Goal: Information Seeking & Learning: Learn about a topic

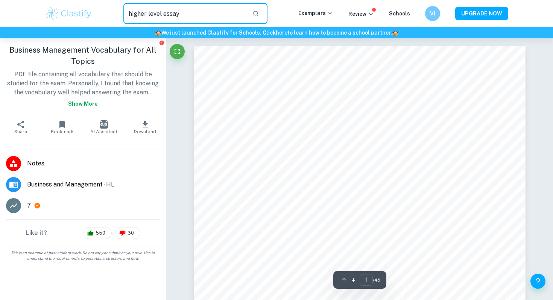
type input "higher level essay"
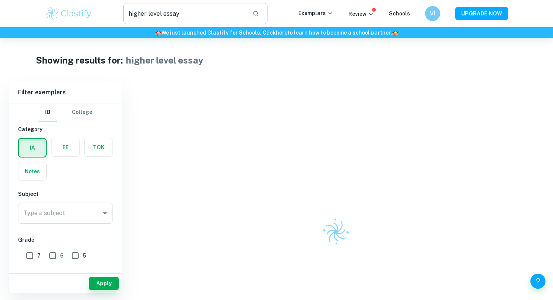
click at [197, 17] on input "higher level essay" at bounding box center [184, 13] width 123 height 21
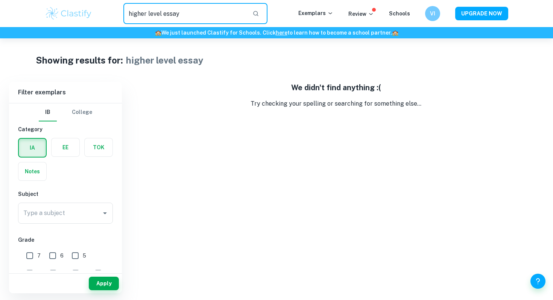
click at [201, 17] on input "higher level essay" at bounding box center [184, 13] width 123 height 21
drag, startPoint x: 188, startPoint y: 14, endPoint x: 111, endPoint y: 14, distance: 77.1
click at [111, 14] on div "higher level essay ​" at bounding box center [196, 13] width 206 height 21
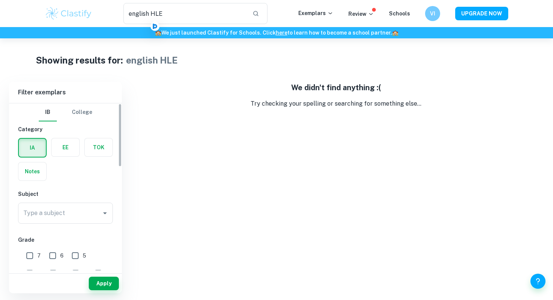
click at [31, 149] on label "button" at bounding box center [32, 148] width 27 height 18
click at [0, 0] on input "radio" at bounding box center [0, 0] width 0 height 0
click at [87, 114] on button "College" at bounding box center [82, 112] width 20 height 18
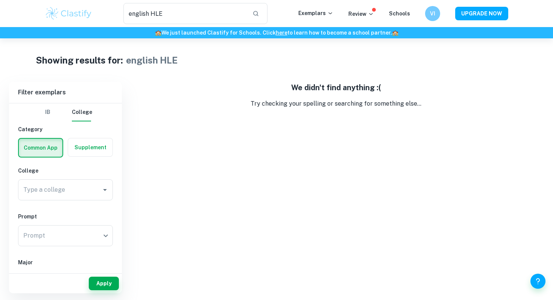
click at [61, 114] on div "IB College" at bounding box center [65, 112] width 53 height 18
click at [52, 111] on button "IB" at bounding box center [48, 112] width 18 height 18
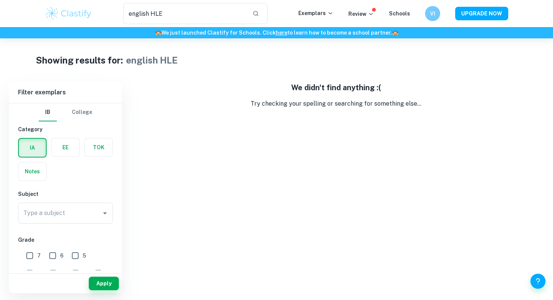
click at [37, 169] on label "button" at bounding box center [32, 172] width 28 height 18
click at [0, 0] on input "radio" at bounding box center [0, 0] width 0 height 0
click at [38, 153] on label "button" at bounding box center [32, 147] width 28 height 18
click at [0, 0] on input "radio" at bounding box center [0, 0] width 0 height 0
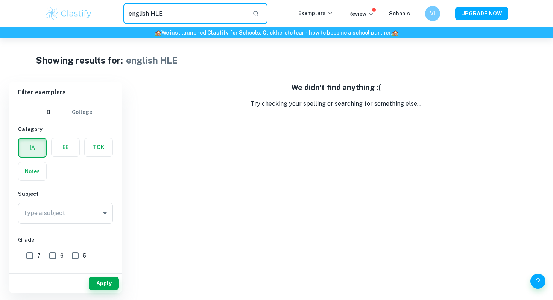
click at [160, 16] on input "english HLE" at bounding box center [184, 13] width 123 height 21
type input "english"
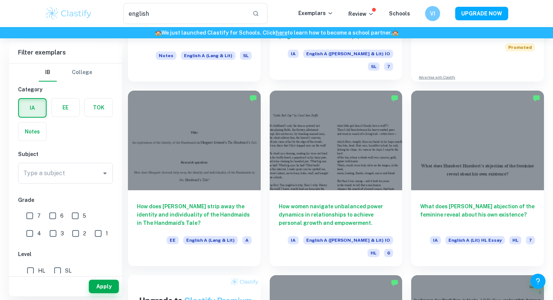
scroll to position [194, 0]
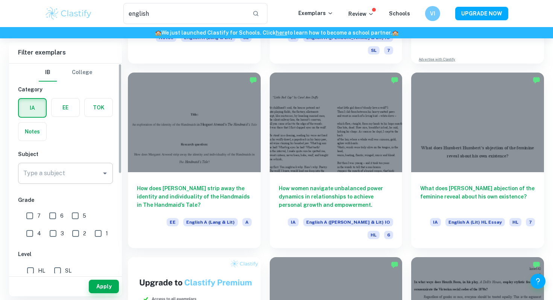
click at [85, 171] on input "Type a subject" at bounding box center [59, 173] width 77 height 14
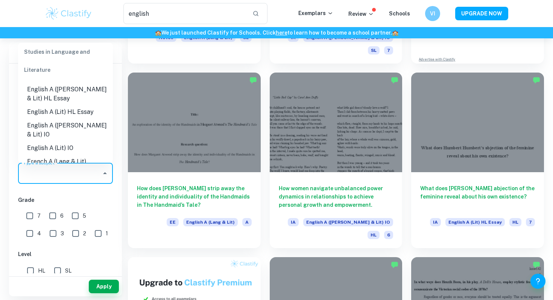
scroll to position [62, 0]
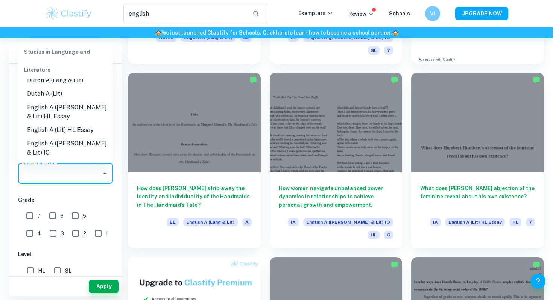
click at [88, 107] on li "English A (Lang & Lit) HL Essay" at bounding box center [65, 112] width 95 height 23
type input "English A (Lang & Lit) HL Essay"
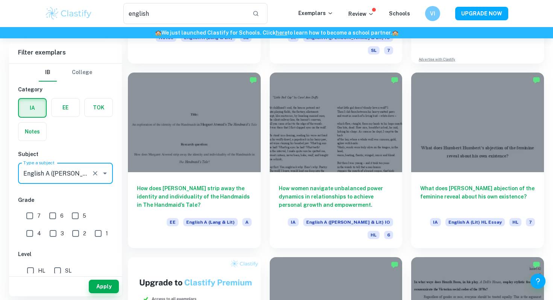
click at [95, 132] on div "IA EE TOK Notes" at bounding box center [63, 117] width 99 height 47
click at [30, 217] on input "7" at bounding box center [29, 215] width 15 height 15
checkbox input "true"
click at [30, 268] on input "HL" at bounding box center [30, 270] width 15 height 15
checkbox input "true"
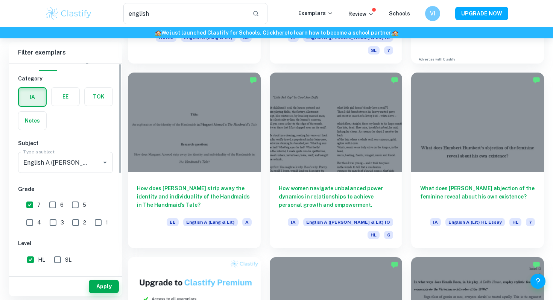
scroll to position [0, 0]
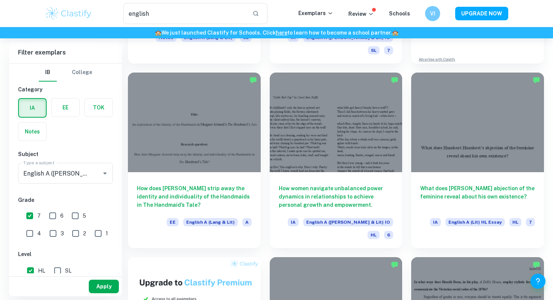
click at [105, 287] on button "Apply" at bounding box center [104, 287] width 30 height 14
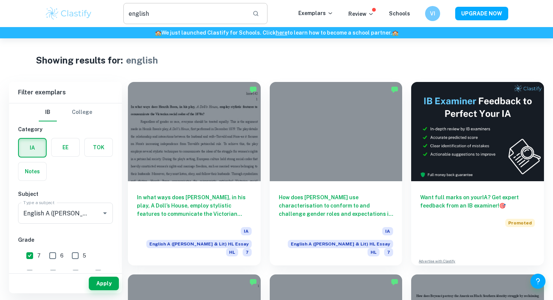
click at [137, 15] on input "english" at bounding box center [184, 13] width 123 height 21
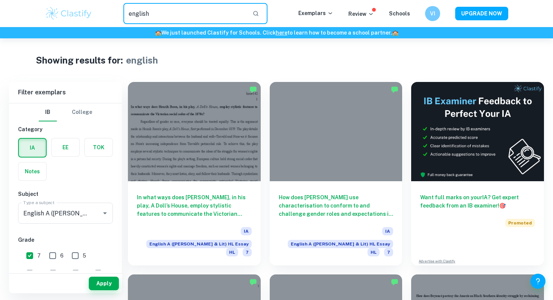
click at [137, 15] on input "english" at bounding box center [184, 13] width 123 height 21
click at [106, 281] on button "Apply" at bounding box center [104, 284] width 30 height 14
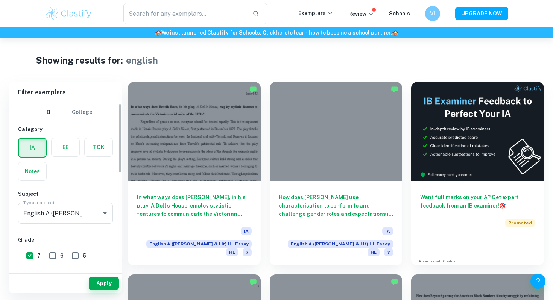
click at [254, 53] on div "Showing results for: english" at bounding box center [277, 60] width 482 height 14
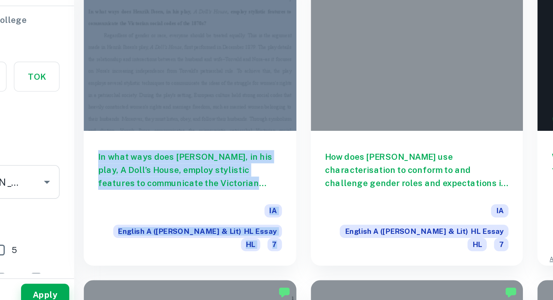
click at [265, 228] on div "How does Shakespeare use characterisation to conform to and challenge gender ro…" at bounding box center [332, 169] width 142 height 193
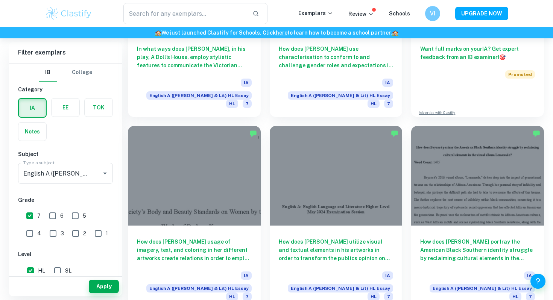
scroll to position [206, 0]
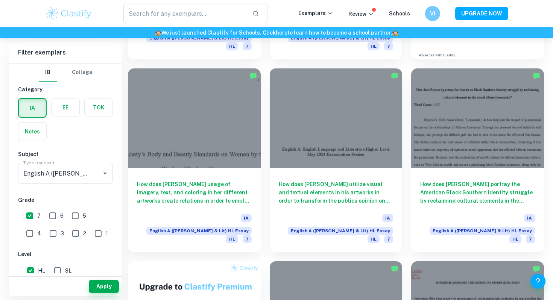
click at [264, 227] on div "How does Banksy utilize visual and textual elements in his artworks in order to…" at bounding box center [332, 155] width 142 height 193
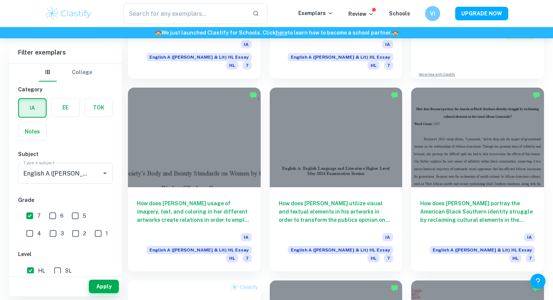
scroll to position [213, 0]
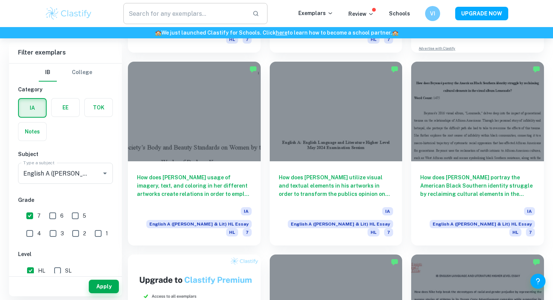
click at [155, 14] on input "text" at bounding box center [184, 13] width 123 height 21
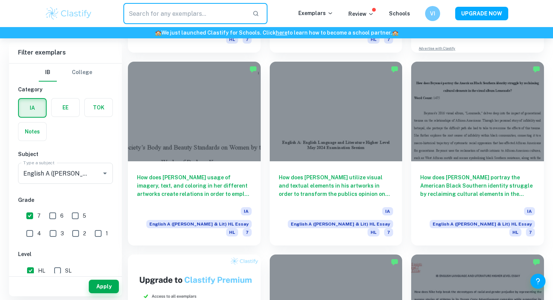
click at [134, 12] on input "text" at bounding box center [184, 13] width 123 height 21
click at [151, 14] on input "text" at bounding box center [184, 13] width 123 height 21
drag, startPoint x: 188, startPoint y: 18, endPoint x: 111, endPoint y: 15, distance: 76.4
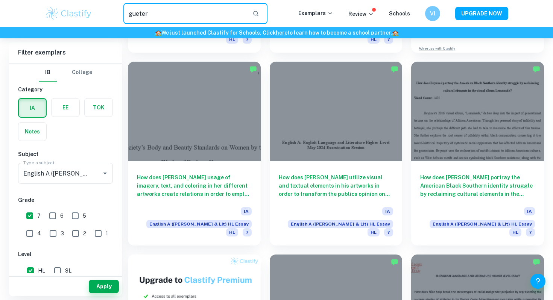
click at [111, 15] on div "gueter ​" at bounding box center [196, 13] width 206 height 21
paste input "Guterres’s"
type input "Guterres"
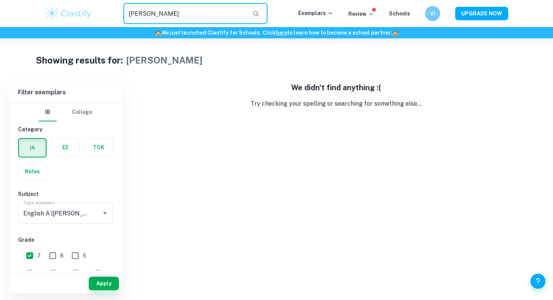
drag, startPoint x: 165, startPoint y: 12, endPoint x: 119, endPoint y: 6, distance: 45.9
click at [119, 6] on div "Guterres ​" at bounding box center [196, 13] width 206 height 21
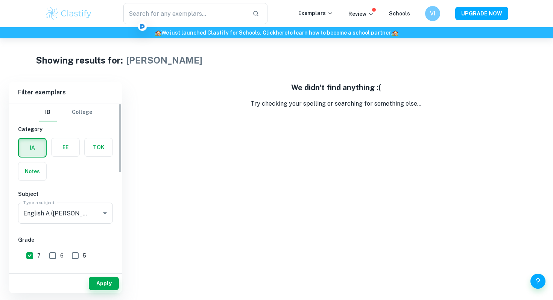
click at [99, 283] on button "Apply" at bounding box center [104, 284] width 30 height 14
click at [87, 190] on h6 "Subject" at bounding box center [65, 194] width 95 height 8
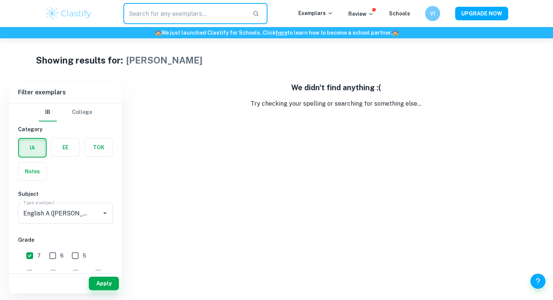
drag, startPoint x: 226, startPoint y: 12, endPoint x: 105, endPoint y: 9, distance: 121.9
click at [105, 9] on div "​" at bounding box center [196, 13] width 206 height 21
type input "Guterres"
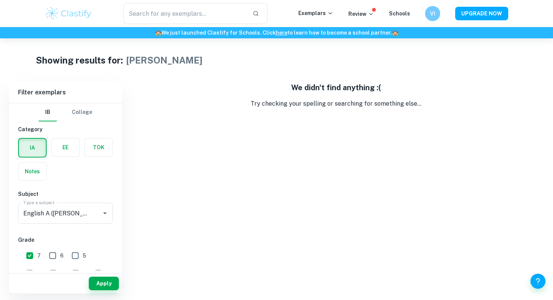
click at [206, 123] on div "We didn't find anything :( Try checking your spelling or searching for somethin…" at bounding box center [336, 187] width 416 height 211
click at [104, 287] on button "Apply" at bounding box center [104, 284] width 30 height 14
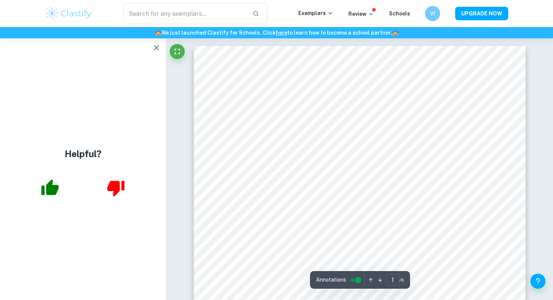
click at [157, 50] on icon "button" at bounding box center [156, 47] width 9 height 9
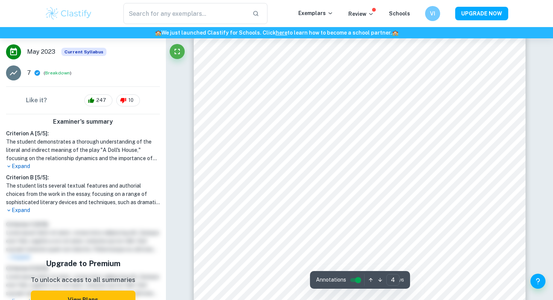
scroll to position [1563, 0]
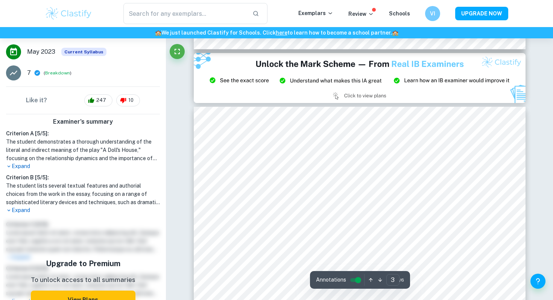
type input "2"
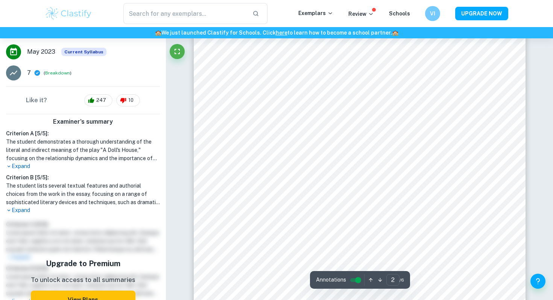
scroll to position [629, 0]
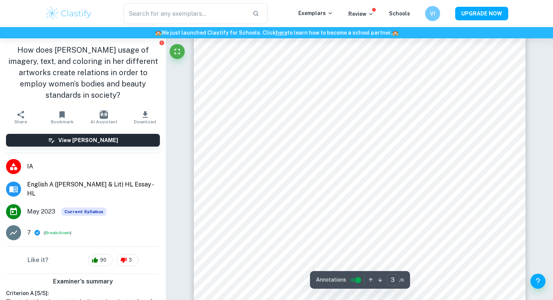
scroll to position [1104, 0]
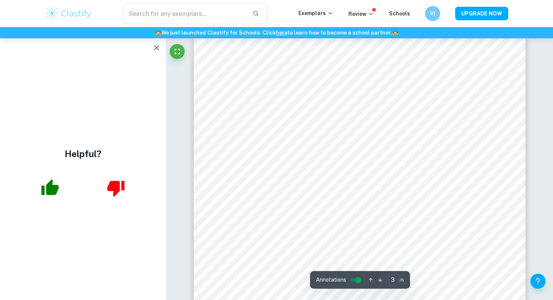
click at [151, 46] on button "button" at bounding box center [156, 47] width 15 height 15
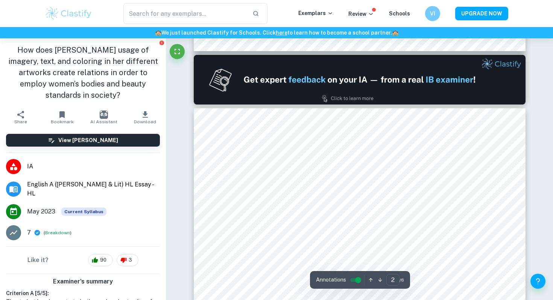
scroll to position [50, 0]
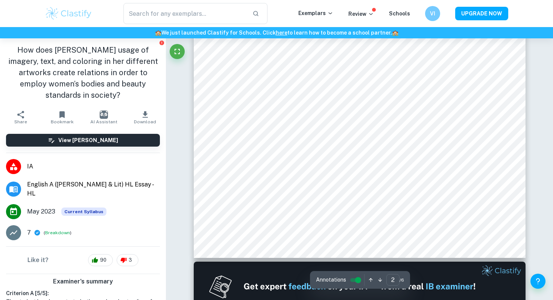
type input "1"
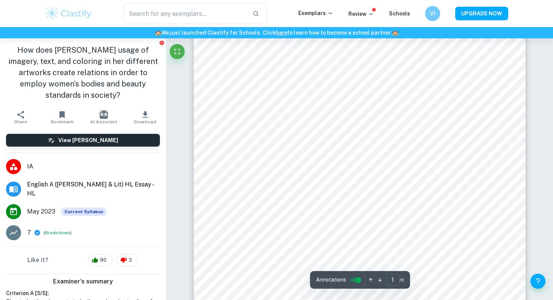
scroll to position [0, 0]
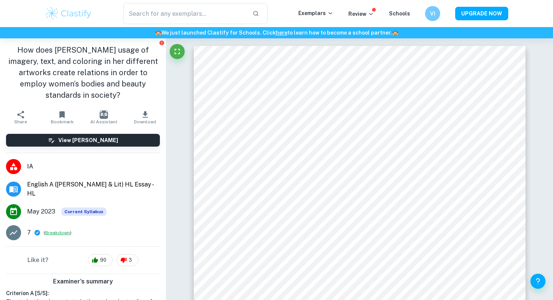
click at [57, 229] on button "Breakdown" at bounding box center [57, 232] width 25 height 7
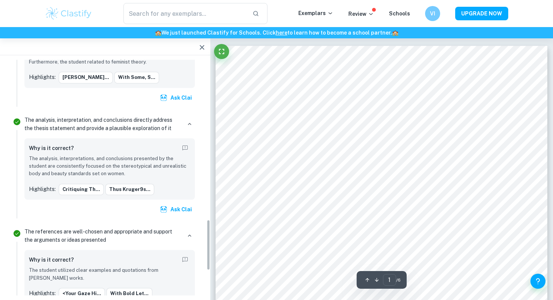
scroll to position [857, 0]
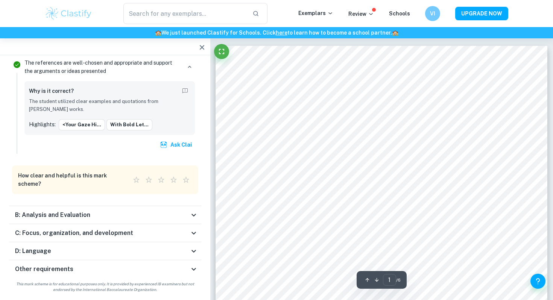
click at [163, 207] on div "B: Analysis and Evaluation" at bounding box center [105, 215] width 192 height 18
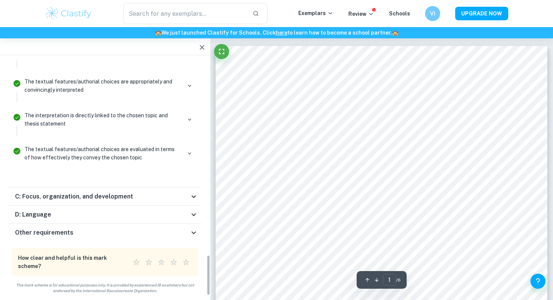
scroll to position [1150, 0]
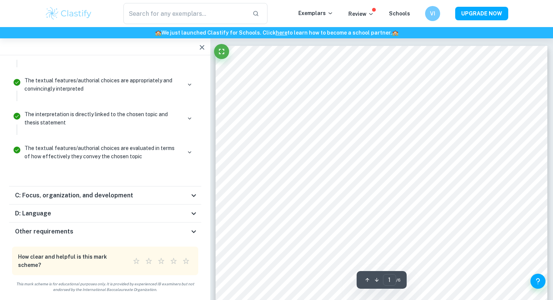
click at [163, 208] on div "D: Language" at bounding box center [105, 214] width 192 height 18
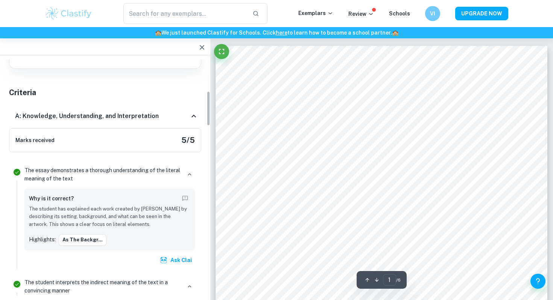
scroll to position [0, 0]
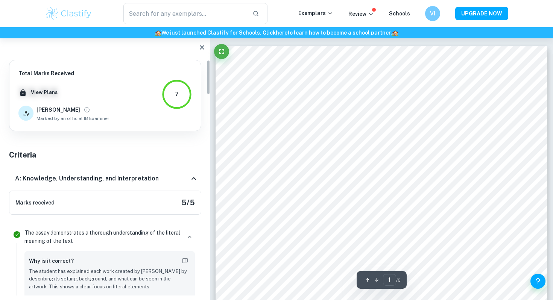
click at [201, 46] on icon "button" at bounding box center [201, 47] width 9 height 9
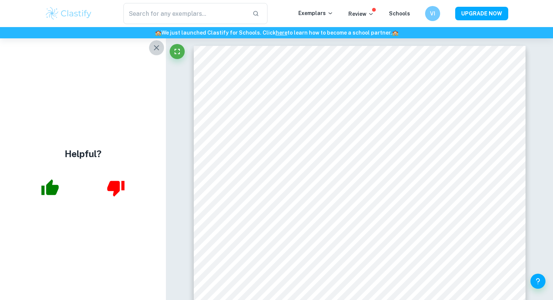
click at [153, 46] on icon "button" at bounding box center [156, 47] width 9 height 9
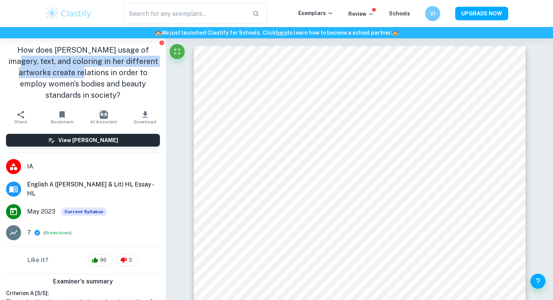
drag, startPoint x: 9, startPoint y: 61, endPoint x: 62, endPoint y: 68, distance: 53.5
click at [62, 68] on h1 "How does Barbara Kruger’s usage of imagery, text, and coloring in her different…" at bounding box center [83, 72] width 154 height 56
click at [53, 56] on h1 "How does Barbara Kruger’s usage of imagery, text, and coloring in her different…" at bounding box center [83, 72] width 154 height 56
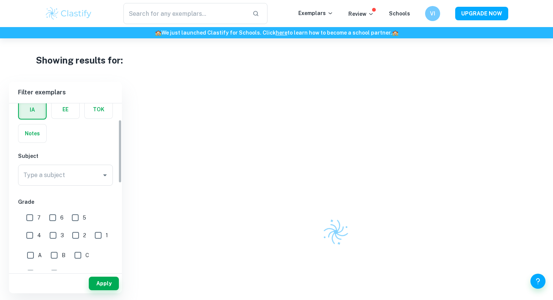
scroll to position [43, 0]
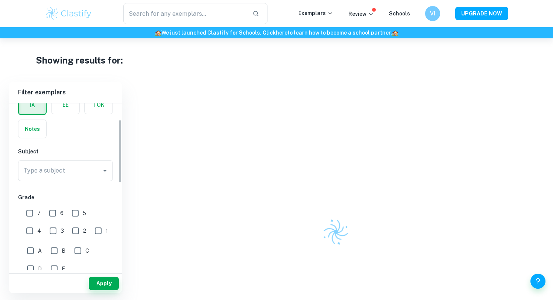
click at [86, 187] on div "IB College Category IA EE TOK Notes Subject Type a subject Type a subject Grade…" at bounding box center [65, 280] width 113 height 438
click at [86, 169] on input "Type a subject" at bounding box center [59, 171] width 77 height 14
